Goal: Task Accomplishment & Management: Use online tool/utility

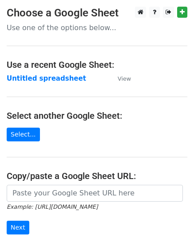
scroll to position [113, 0]
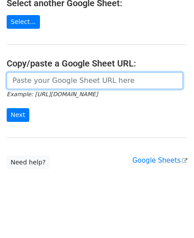
click at [59, 87] on input "url" at bounding box center [95, 80] width 176 height 17
paste input "[URL][DOMAIN_NAME]"
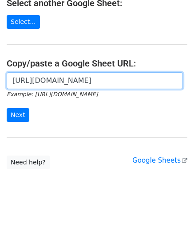
scroll to position [0, 188]
type input "[URL][DOMAIN_NAME]"
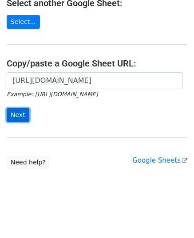
click at [15, 112] on input "Next" at bounding box center [18, 115] width 23 height 14
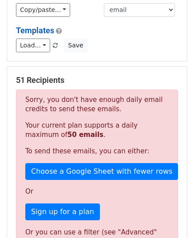
scroll to position [89, 0]
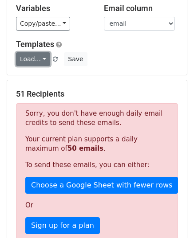
click at [27, 59] on link "Load..." at bounding box center [33, 59] width 34 height 14
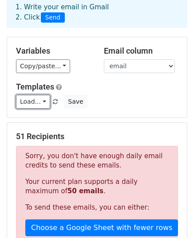
scroll to position [90, 0]
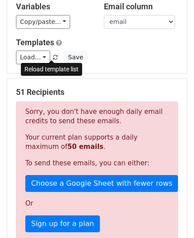
click at [53, 59] on span at bounding box center [55, 58] width 5 height 6
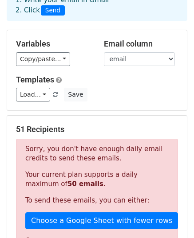
scroll to position [46, 0]
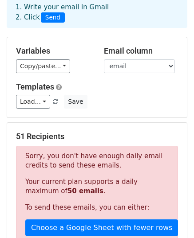
click at [100, 155] on p "Sorry, you don't have enough daily email credits to send these emails." at bounding box center [96, 161] width 143 height 19
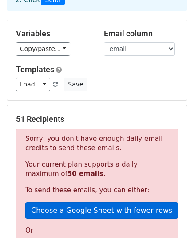
scroll to position [90, 0]
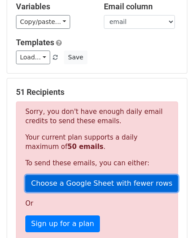
click at [104, 178] on link "Choose a Google Sheet with fewer rows" at bounding box center [101, 183] width 153 height 17
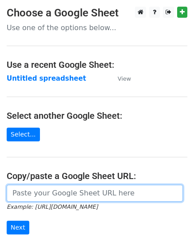
click at [51, 187] on input "url" at bounding box center [95, 193] width 176 height 17
paste input "Yth. AYUNANGSI KALANGI Kami dari TIKTOKPAYLATER ingin mengingatkan bahwa sampai…"
type input "Yth. AYUNANGSI KALANGI Kami dari TIKTOKPAYLATER ingin mengingatkan bahwa sampai…"
click at [93, 188] on input "url" at bounding box center [95, 193] width 176 height 17
paste input "[URL][DOMAIN_NAME]"
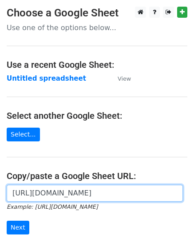
scroll to position [0, 188]
type input "[URL][DOMAIN_NAME]"
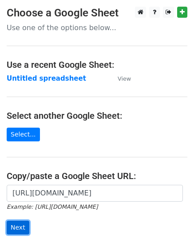
click at [22, 227] on input "Next" at bounding box center [18, 228] width 23 height 14
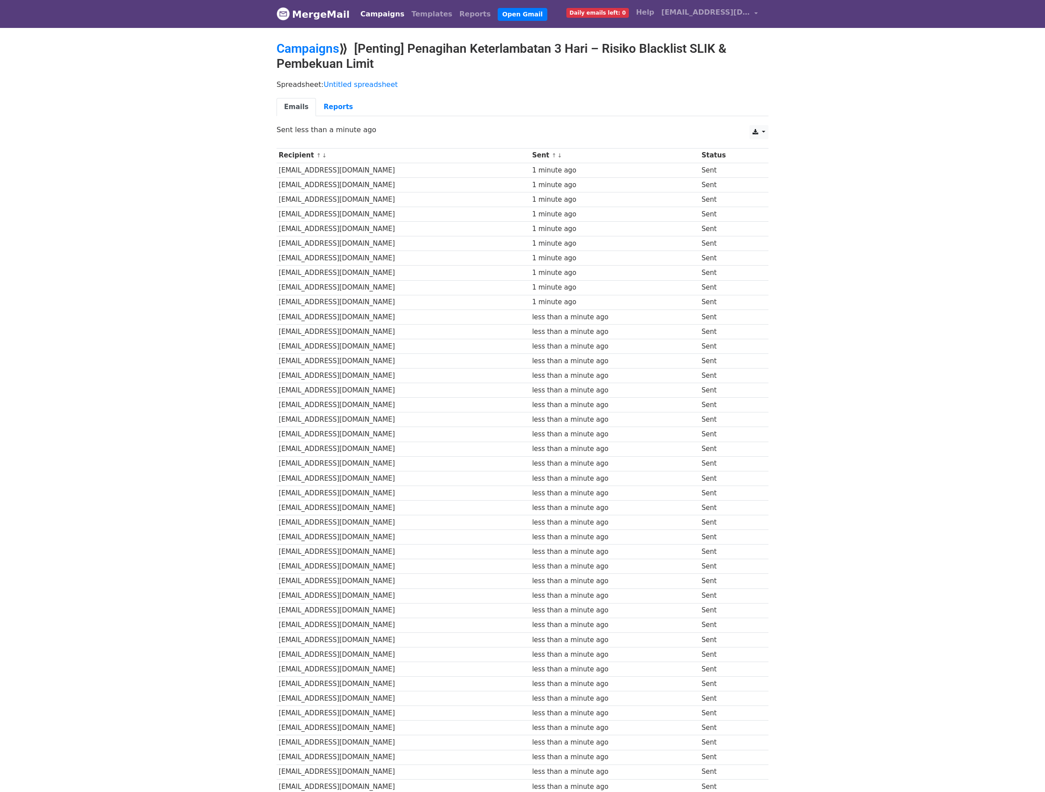
click at [698, 205] on div "1 minute ago" at bounding box center [614, 200] width 165 height 10
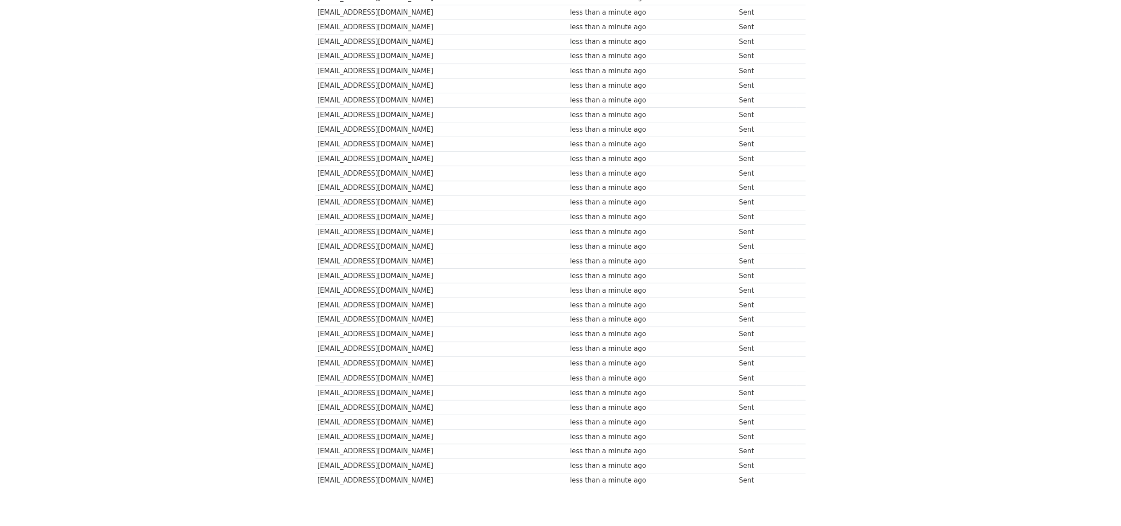
scroll to position [454, 0]
